Goal: Task Accomplishment & Management: Manage account settings

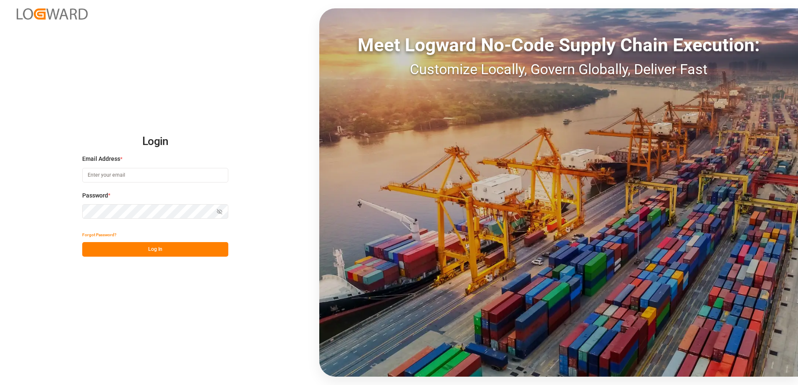
type input "[PERSON_NAME][EMAIL_ADDRESS][PERSON_NAME][DOMAIN_NAME]"
click at [222, 212] on icon "button" at bounding box center [220, 211] width 3 height 3
click at [186, 253] on button "Log In" at bounding box center [155, 249] width 146 height 15
click at [109, 234] on button "Forgot Password?" at bounding box center [99, 235] width 34 height 15
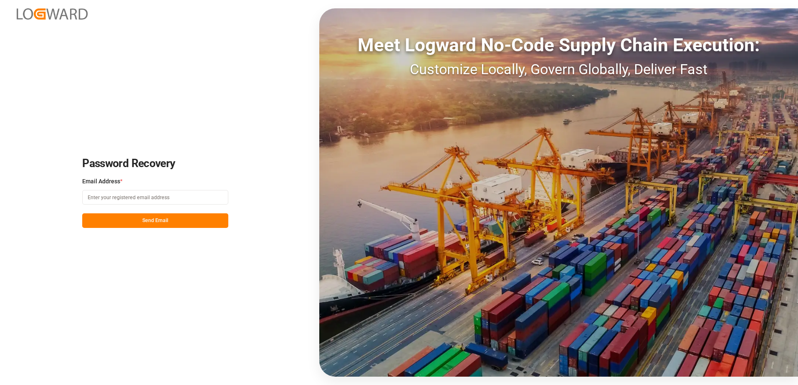
click at [133, 197] on input at bounding box center [155, 197] width 146 height 15
type input "[PERSON_NAME][EMAIL_ADDRESS][PERSON_NAME][DOMAIN_NAME]"
click at [118, 221] on button "Send Email" at bounding box center [155, 221] width 146 height 15
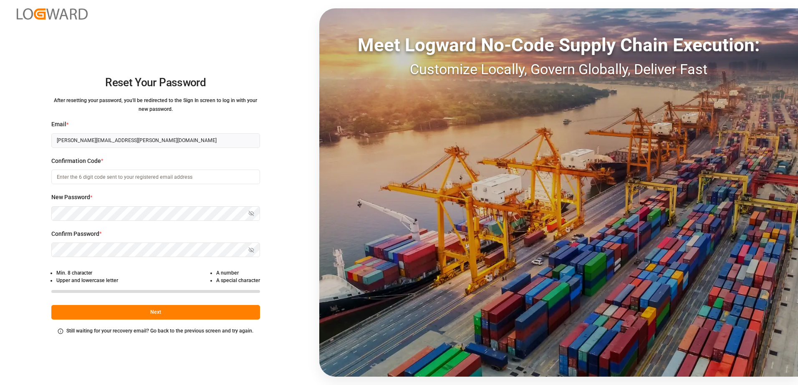
click at [146, 176] on input at bounding box center [155, 177] width 209 height 15
type input "996239"
click at [248, 210] on button "Show password" at bounding box center [251, 213] width 18 height 15
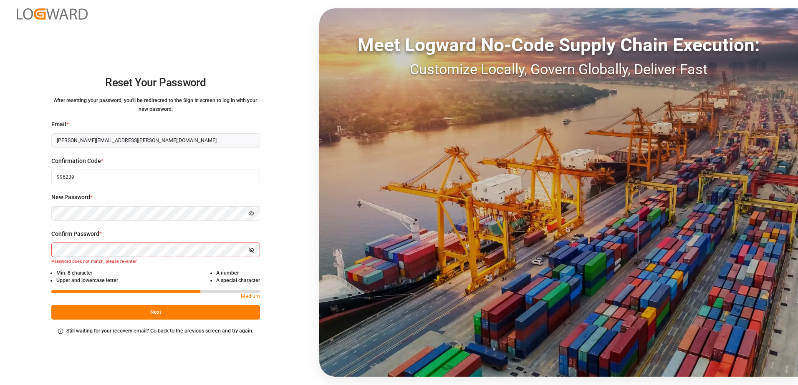
click at [255, 248] on button "Show password" at bounding box center [251, 250] width 18 height 15
click at [151, 317] on button "Next" at bounding box center [155, 312] width 209 height 15
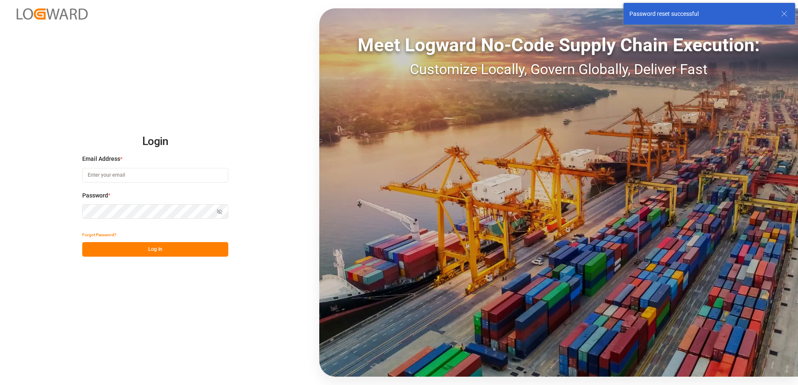
click at [126, 173] on input at bounding box center [155, 175] width 146 height 15
type input "[PERSON_NAME][EMAIL_ADDRESS][PERSON_NAME][DOMAIN_NAME]"
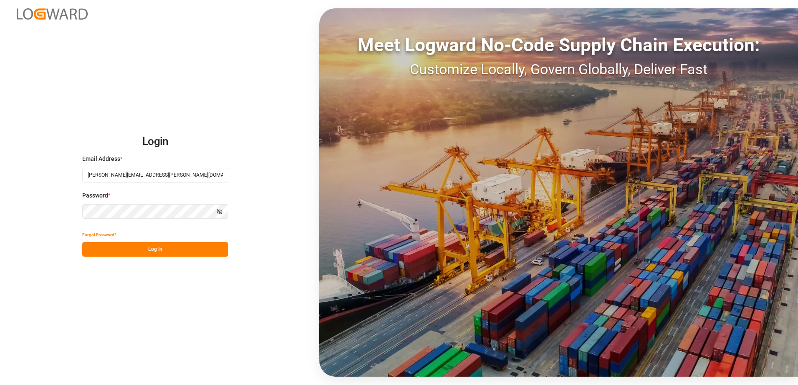
click at [220, 211] on icon "button" at bounding box center [219, 212] width 6 height 6
click at [183, 249] on button "Log In" at bounding box center [155, 249] width 146 height 15
click at [190, 250] on button "Log In" at bounding box center [155, 249] width 146 height 15
drag, startPoint x: 163, startPoint y: 248, endPoint x: 23, endPoint y: 198, distance: 148.4
click at [162, 249] on button "Log In" at bounding box center [155, 249] width 146 height 15
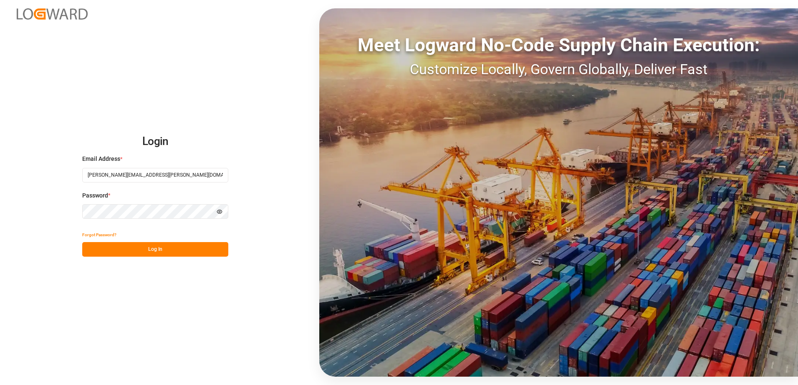
click at [221, 211] on icon "button" at bounding box center [219, 212] width 6 height 6
click at [196, 250] on button "Log In" at bounding box center [155, 249] width 146 height 15
click at [221, 213] on icon "button" at bounding box center [219, 211] width 5 height 5
click at [221, 211] on icon "button" at bounding box center [219, 212] width 6 height 6
